Goal: Navigation & Orientation: Find specific page/section

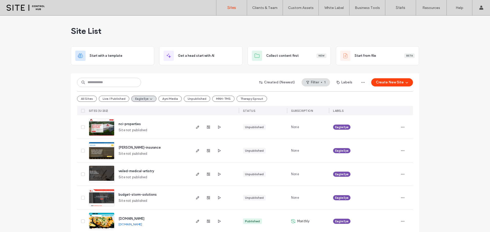
scroll to position [7, 0]
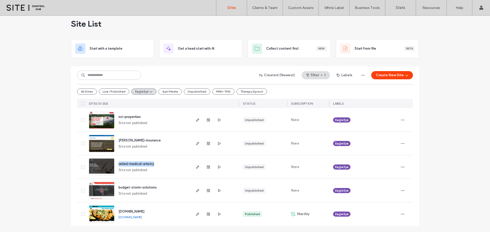
drag, startPoint x: 157, startPoint y: 164, endPoint x: 117, endPoint y: 164, distance: 39.5
click at [117, 164] on div "veiled-medical-artistry Site not published" at bounding box center [153, 166] width 76 height 23
copy span "veiled-medical-artistry"
drag, startPoint x: 163, startPoint y: 189, endPoint x: 113, endPoint y: 189, distance: 49.4
click at [115, 189] on div "budget-storm-solutions Site not published" at bounding box center [153, 190] width 76 height 23
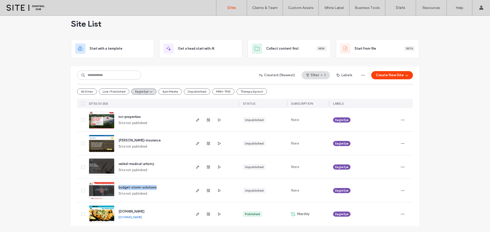
copy span "budget-storm-solutions"
click at [217, 189] on icon "button" at bounding box center [219, 191] width 4 height 4
click at [142, 219] on link "[DOMAIN_NAME]" at bounding box center [131, 217] width 24 height 4
click at [217, 191] on icon "button" at bounding box center [219, 191] width 4 height 4
drag, startPoint x: 163, startPoint y: 140, endPoint x: 116, endPoint y: 140, distance: 47.4
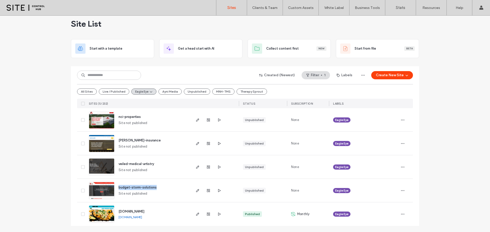
click at [116, 140] on div "[PERSON_NAME]-insurance Site not published" at bounding box center [153, 143] width 76 height 23
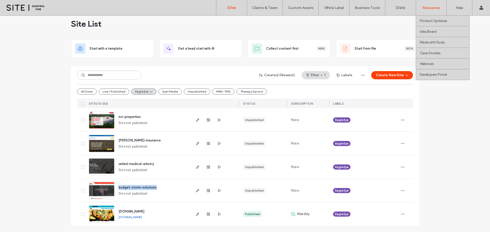
copy span "[PERSON_NAME]-insurance"
